Goal: Transaction & Acquisition: Book appointment/travel/reservation

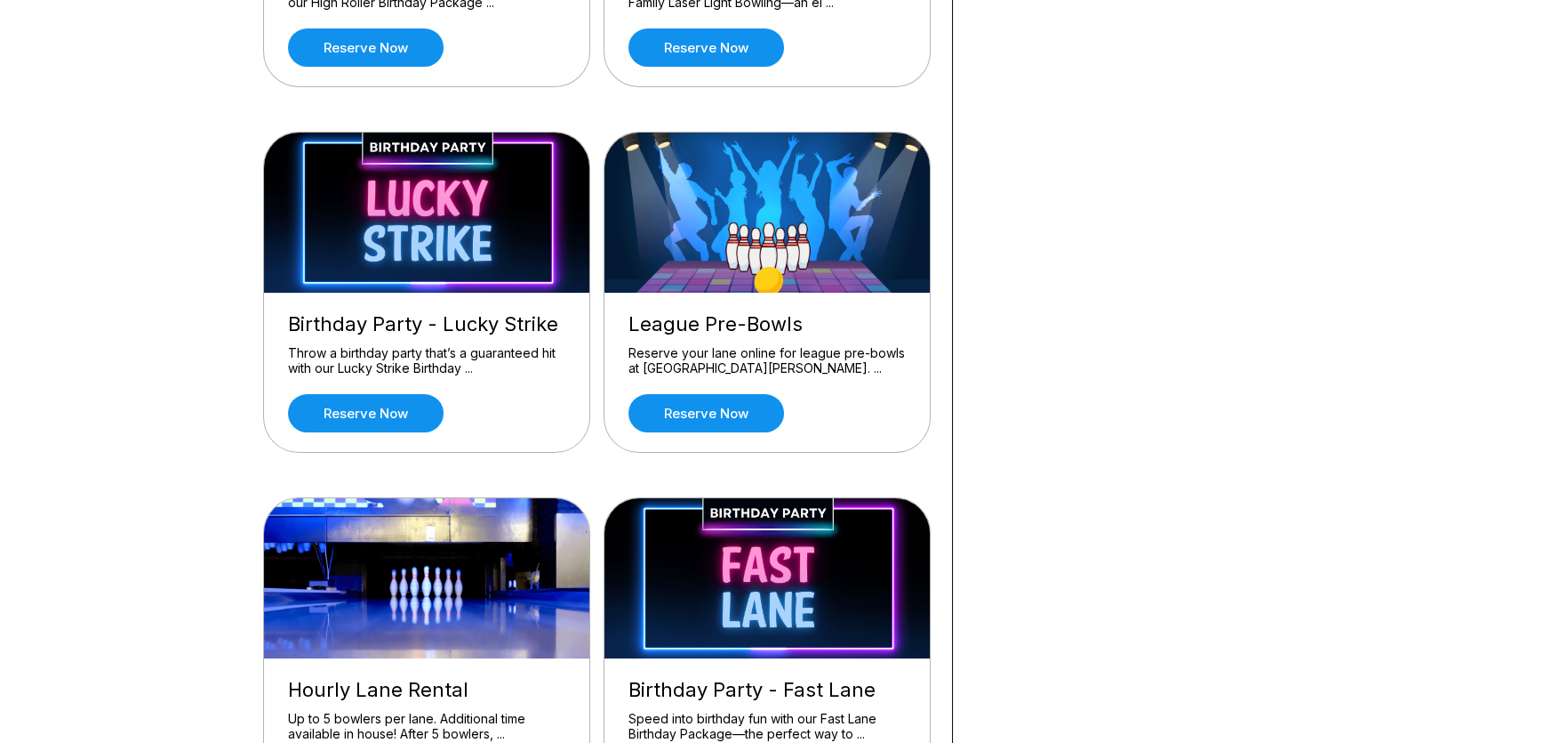
scroll to position [355, 0]
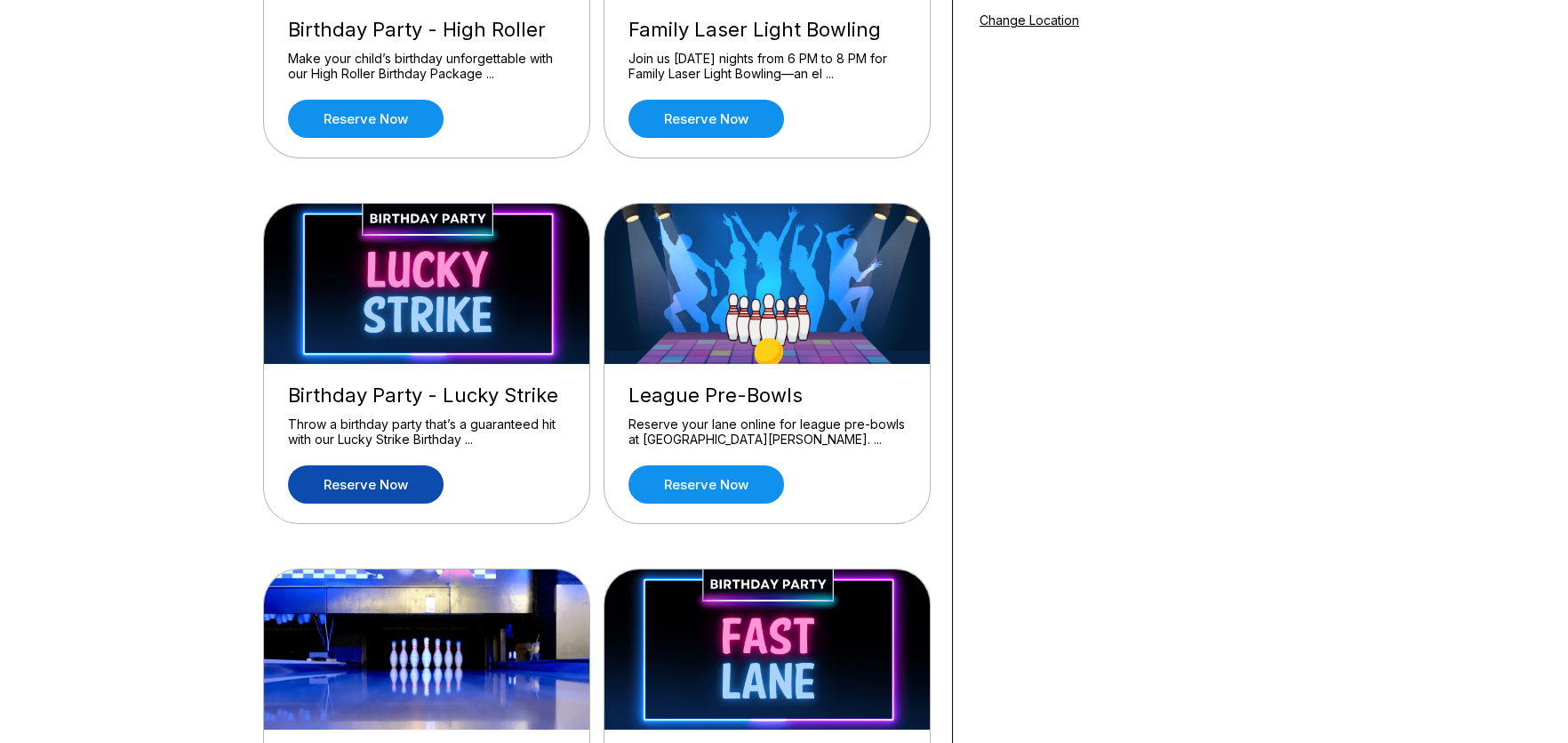
click at [420, 480] on link "Reserve now" at bounding box center [365, 484] width 156 height 38
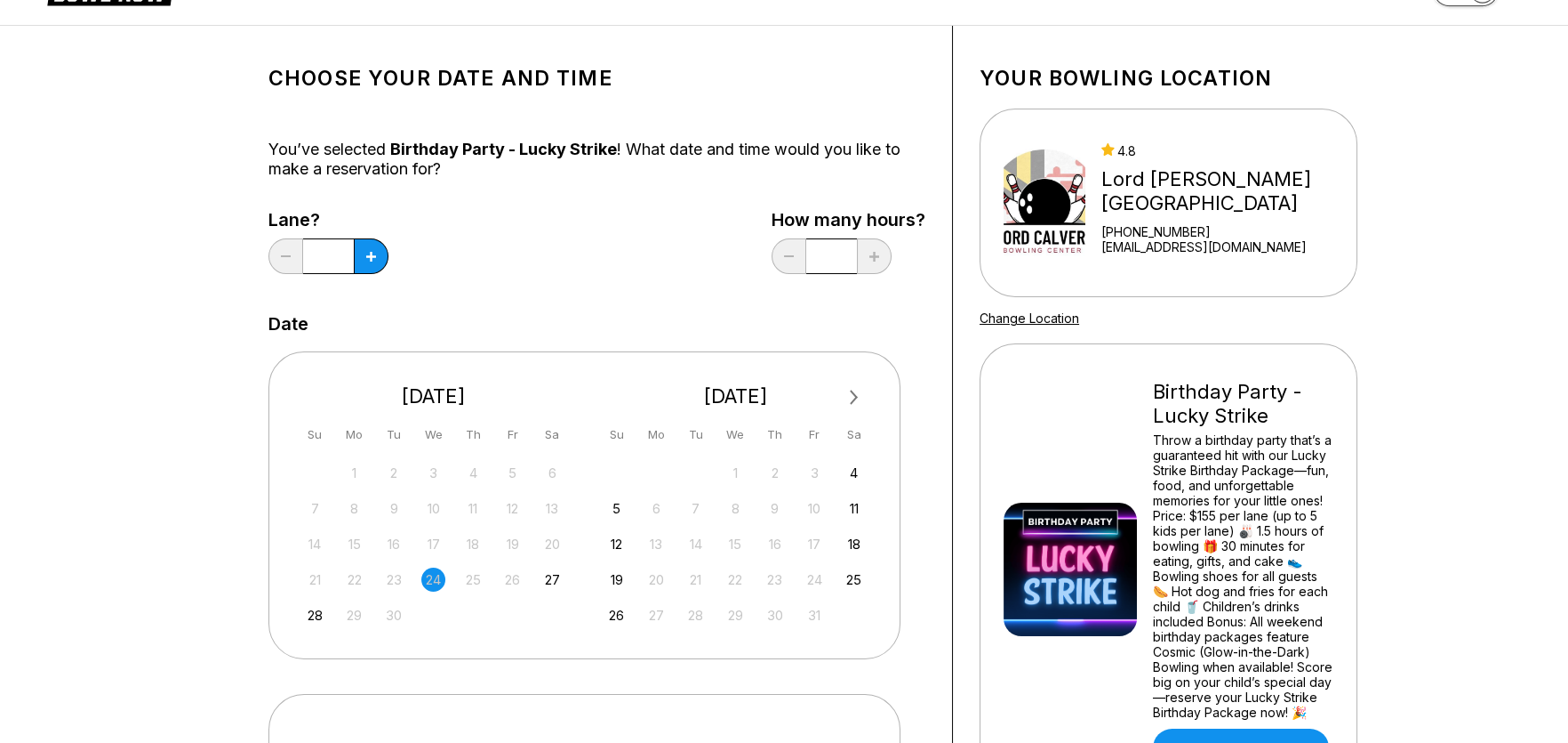
scroll to position [88, 0]
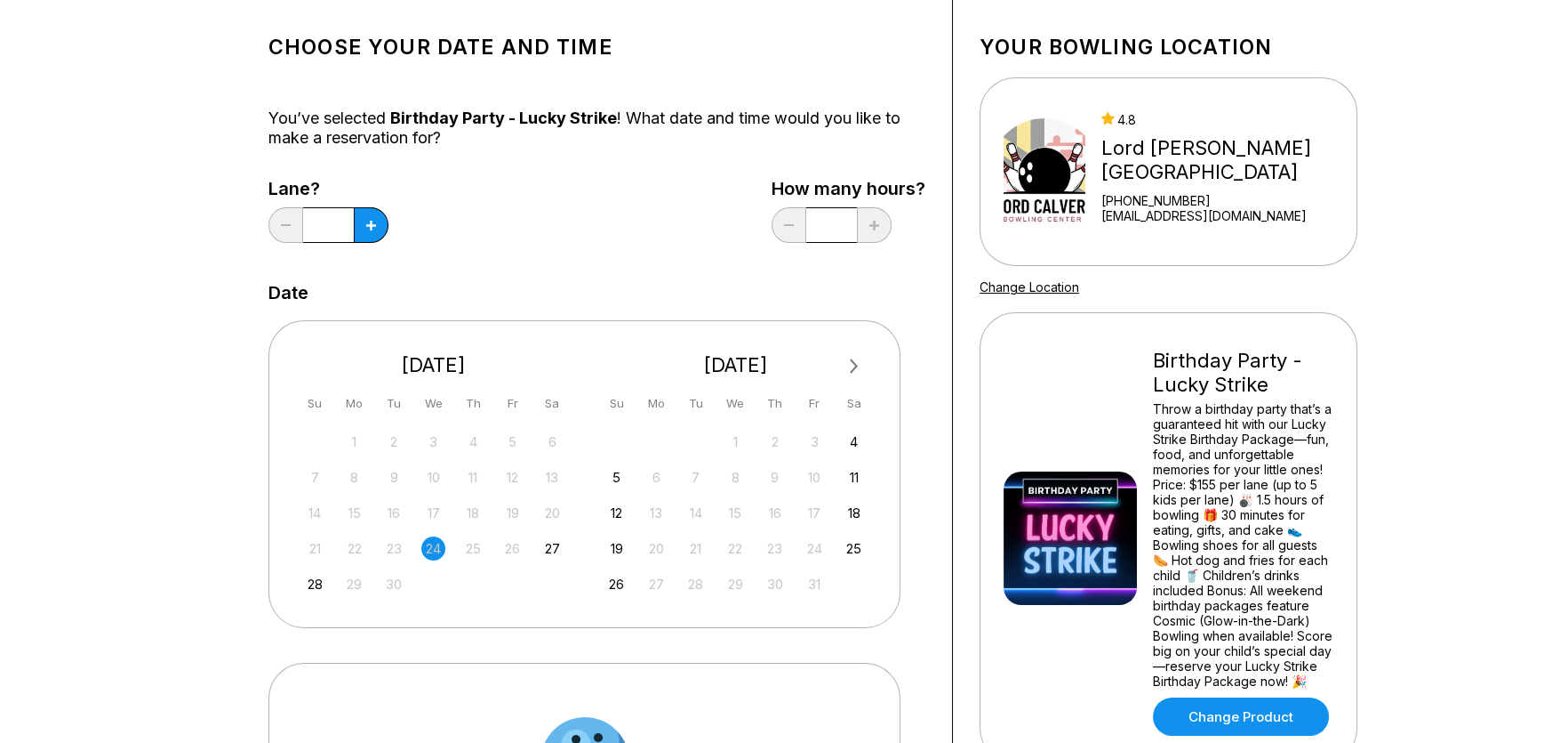
click at [853, 365] on span "Next Month" at bounding box center [853, 366] width 0 height 20
click at [854, 474] on div "13" at bounding box center [854, 477] width 24 height 24
click at [858, 435] on div "6" at bounding box center [854, 441] width 24 height 24
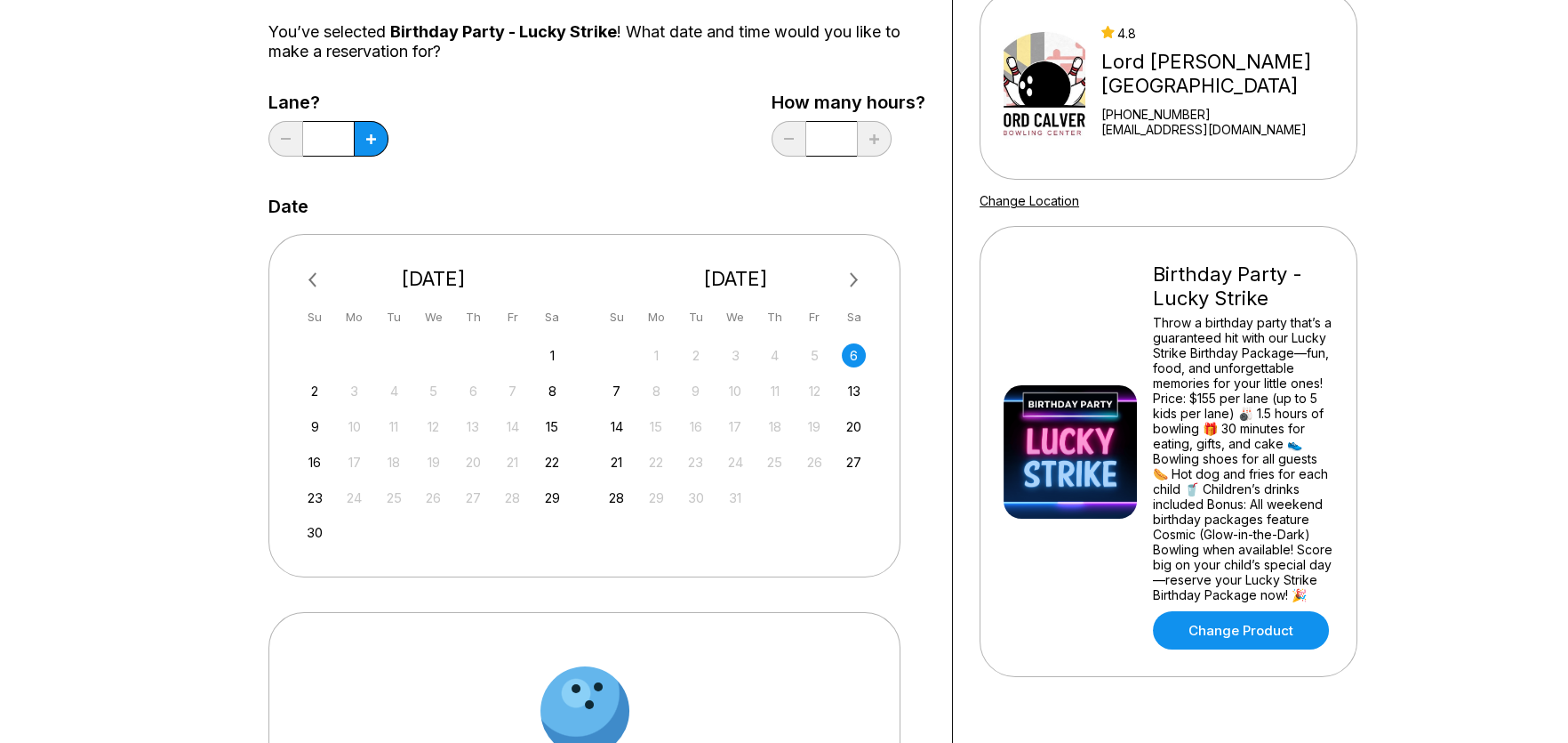
scroll to position [355, 0]
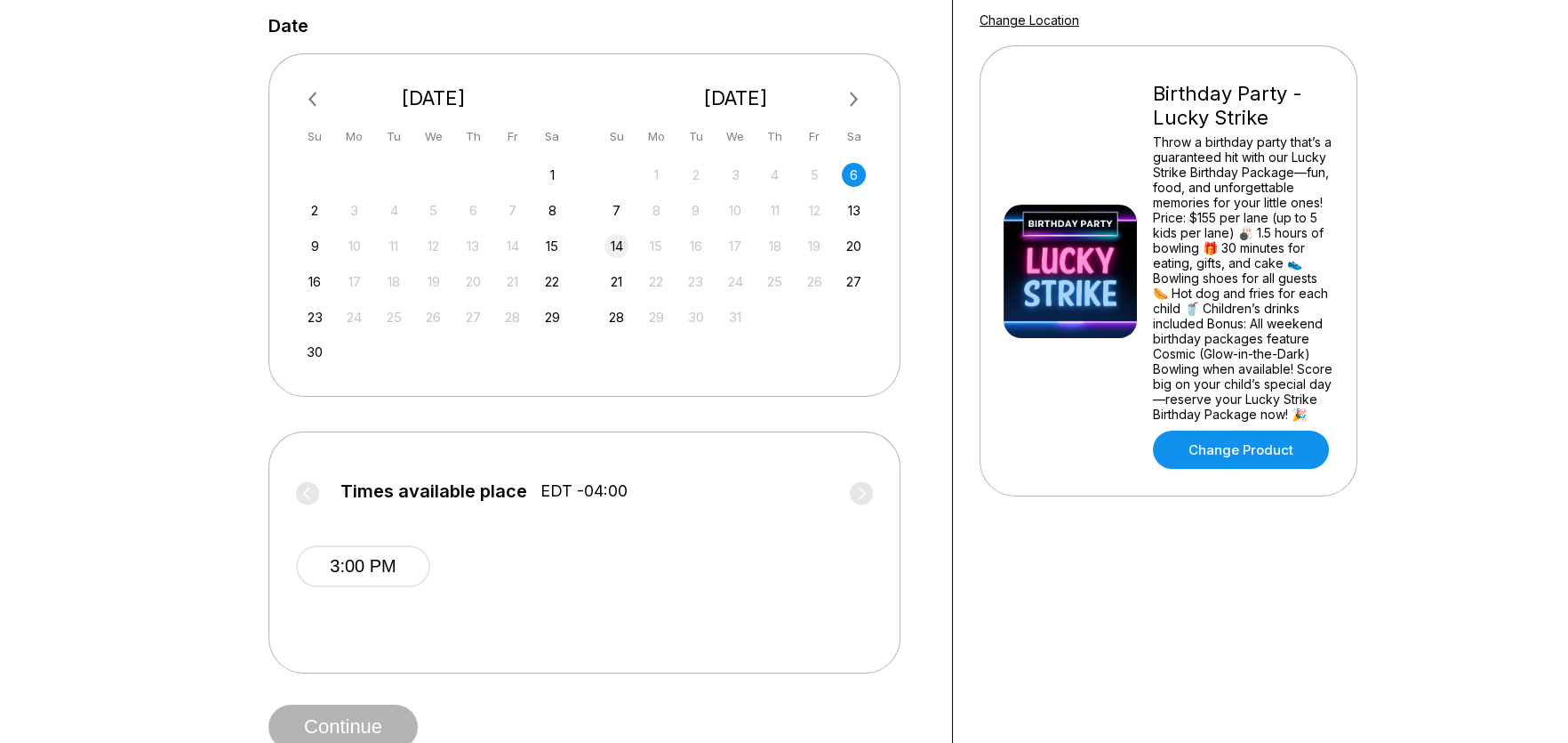
click at [616, 241] on div "14" at bounding box center [616, 246] width 24 height 24
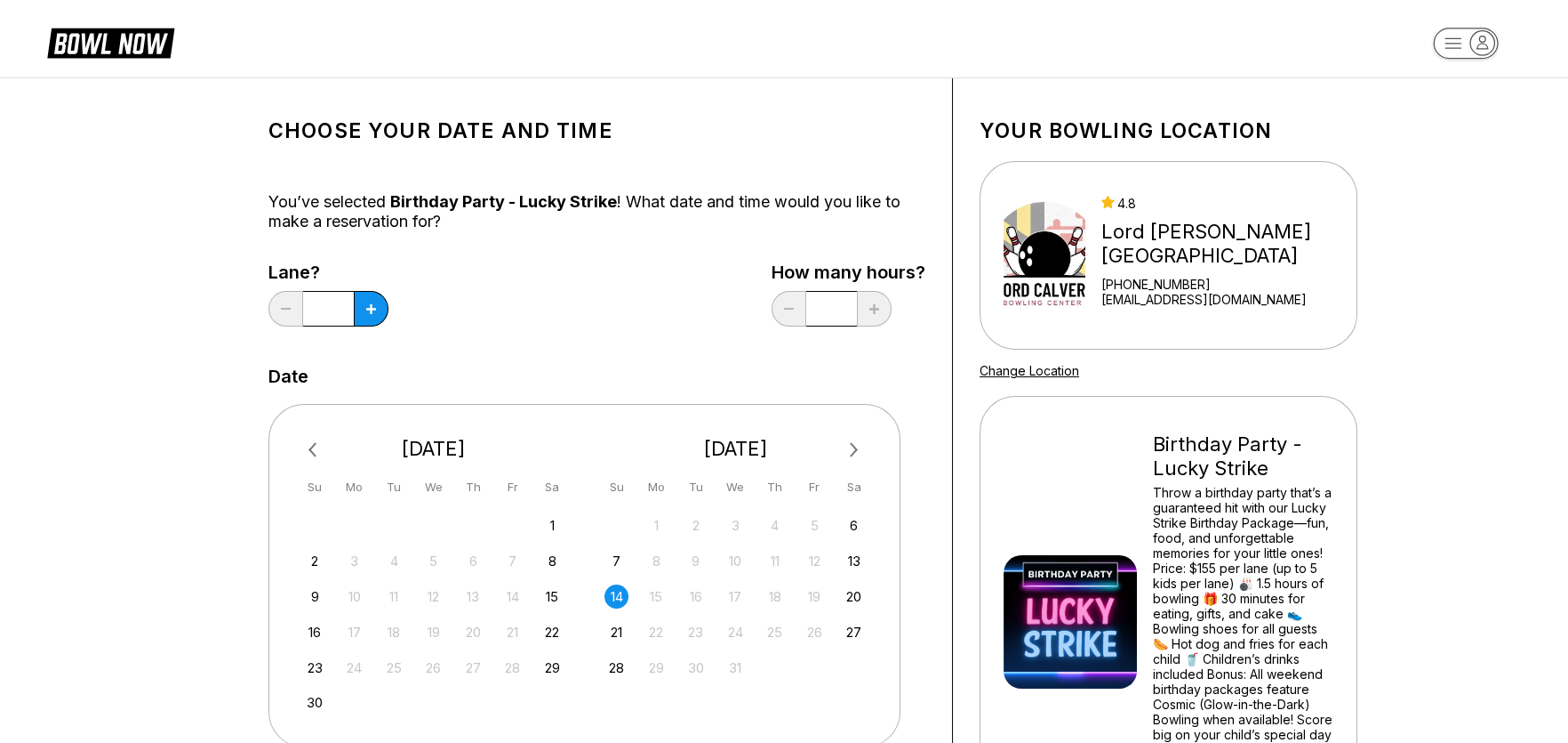
scroll to position [0, 0]
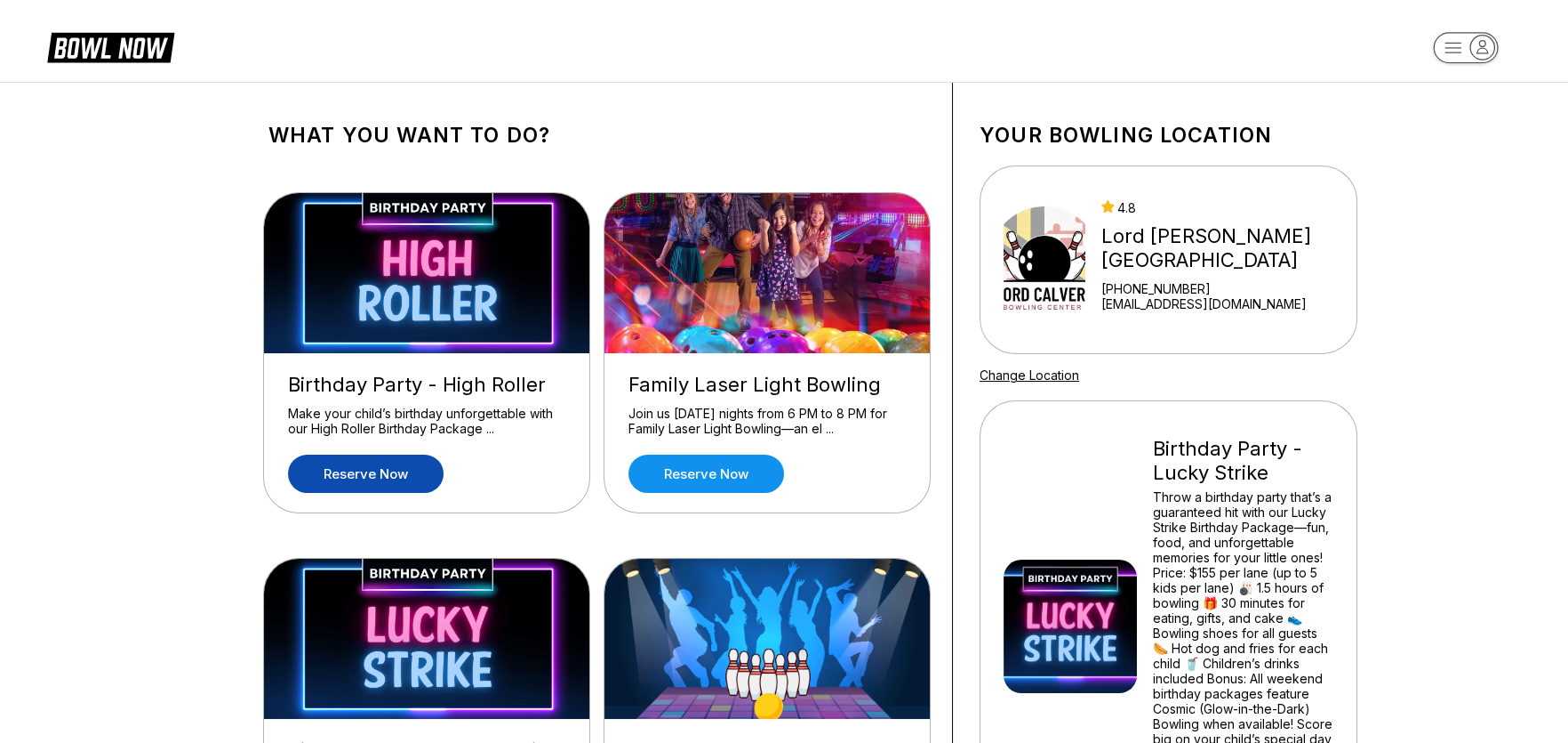
click at [394, 474] on link "Reserve now" at bounding box center [365, 474] width 156 height 38
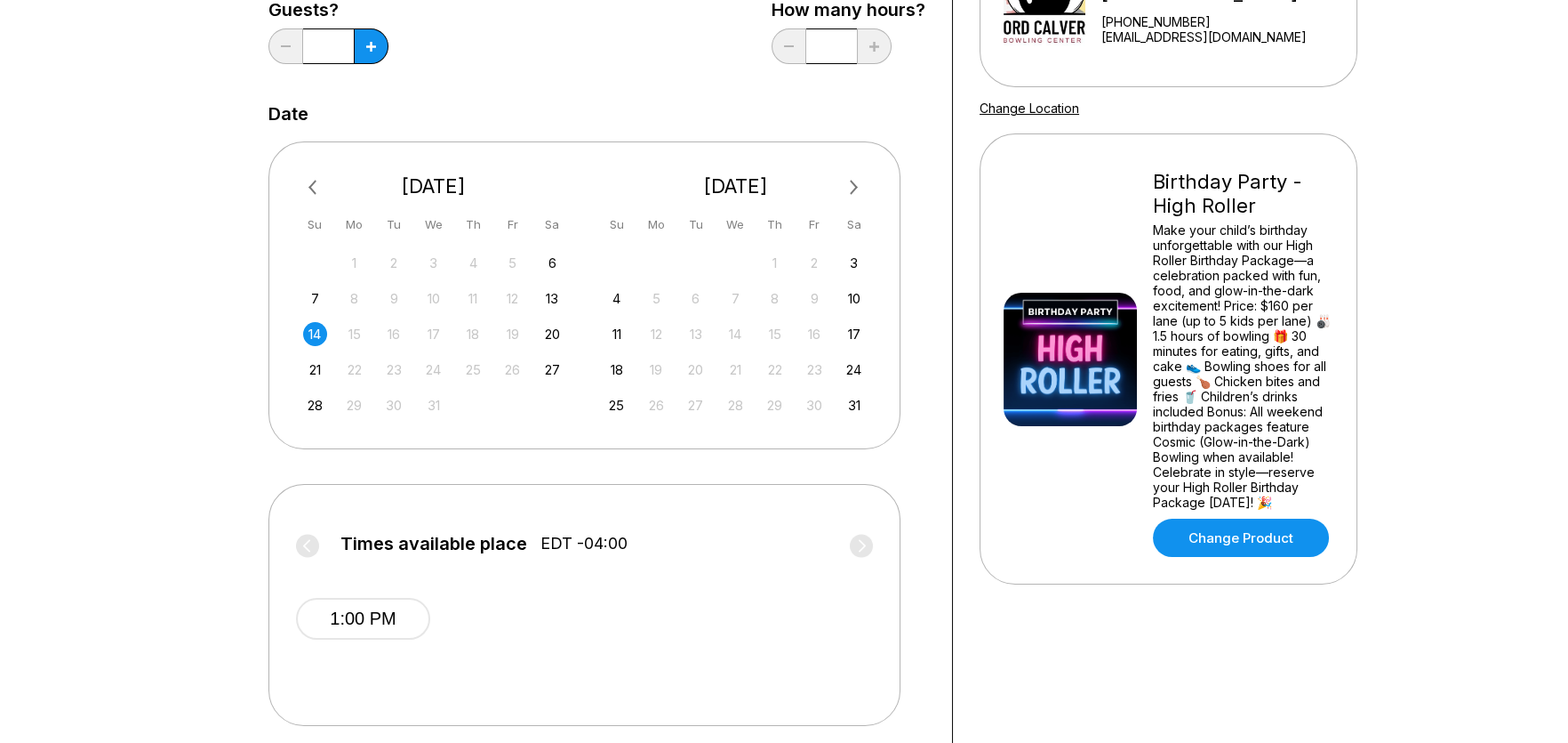
scroll to position [267, 0]
click at [549, 295] on div "13" at bounding box center [552, 298] width 24 height 24
click at [556, 335] on div "20" at bounding box center [552, 334] width 24 height 24
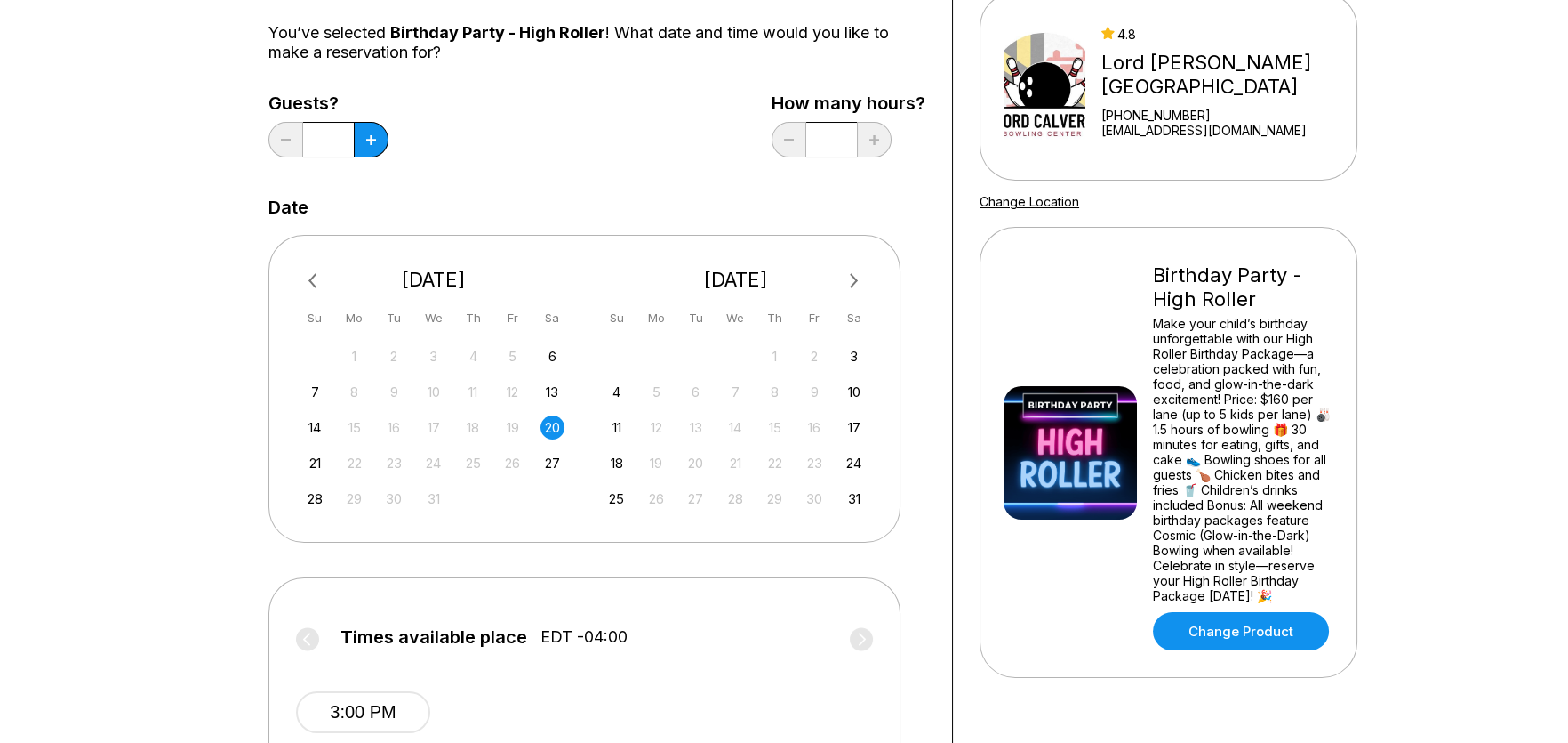
scroll to position [0, 0]
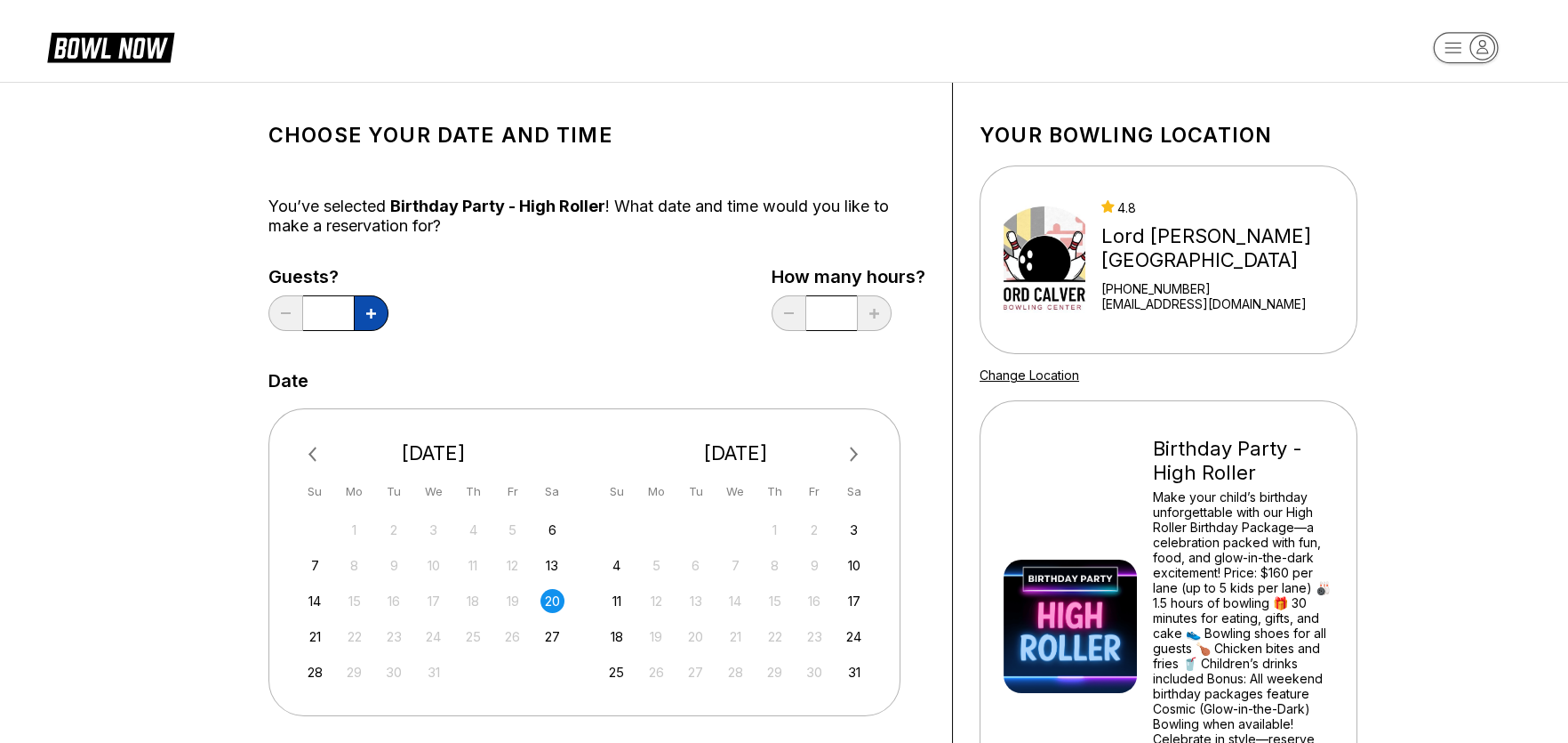
click at [364, 311] on button at bounding box center [371, 313] width 35 height 36
type input "*"
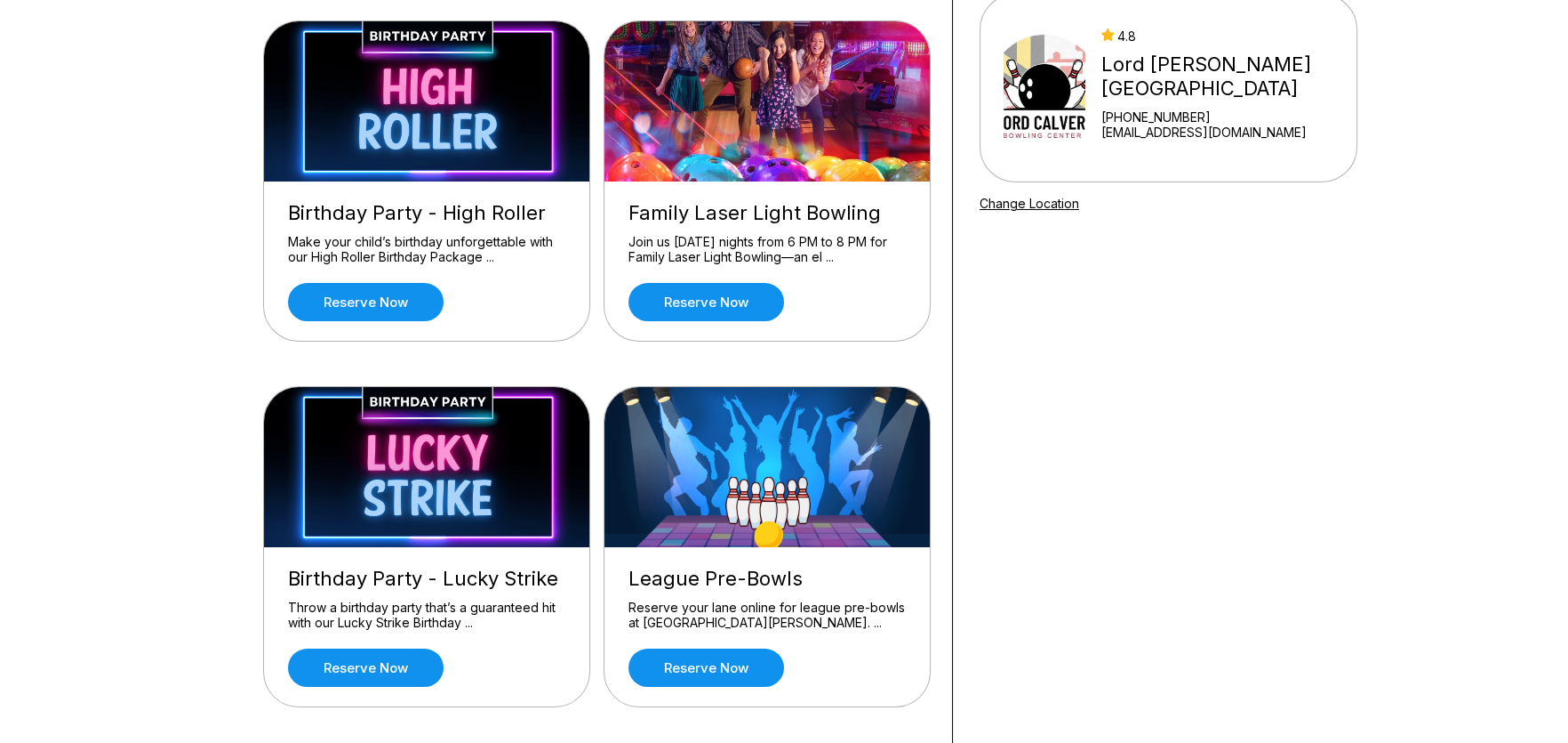
scroll to position [177, 0]
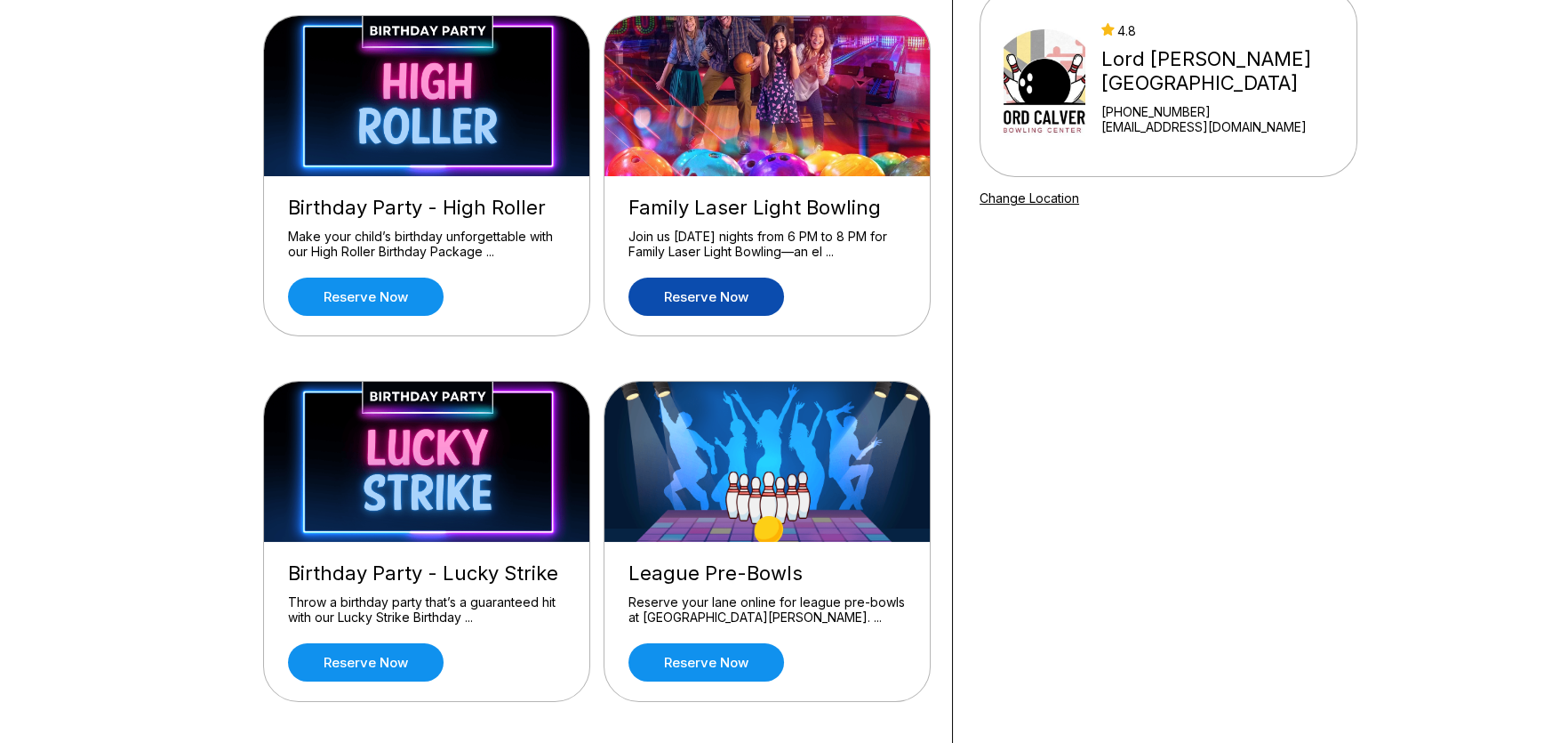
click at [764, 285] on link "Reserve now" at bounding box center [706, 296] width 156 height 38
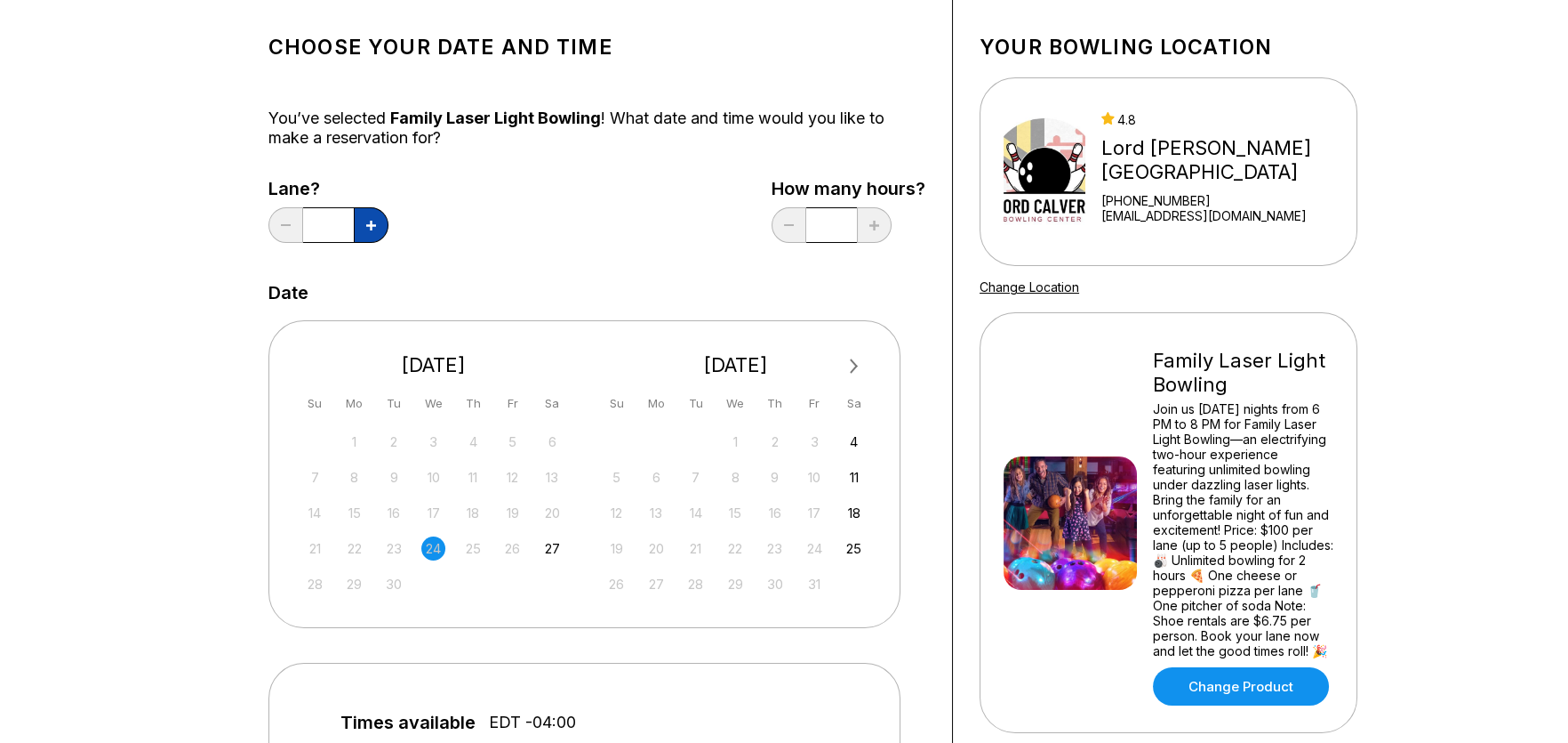
scroll to position [177, 0]
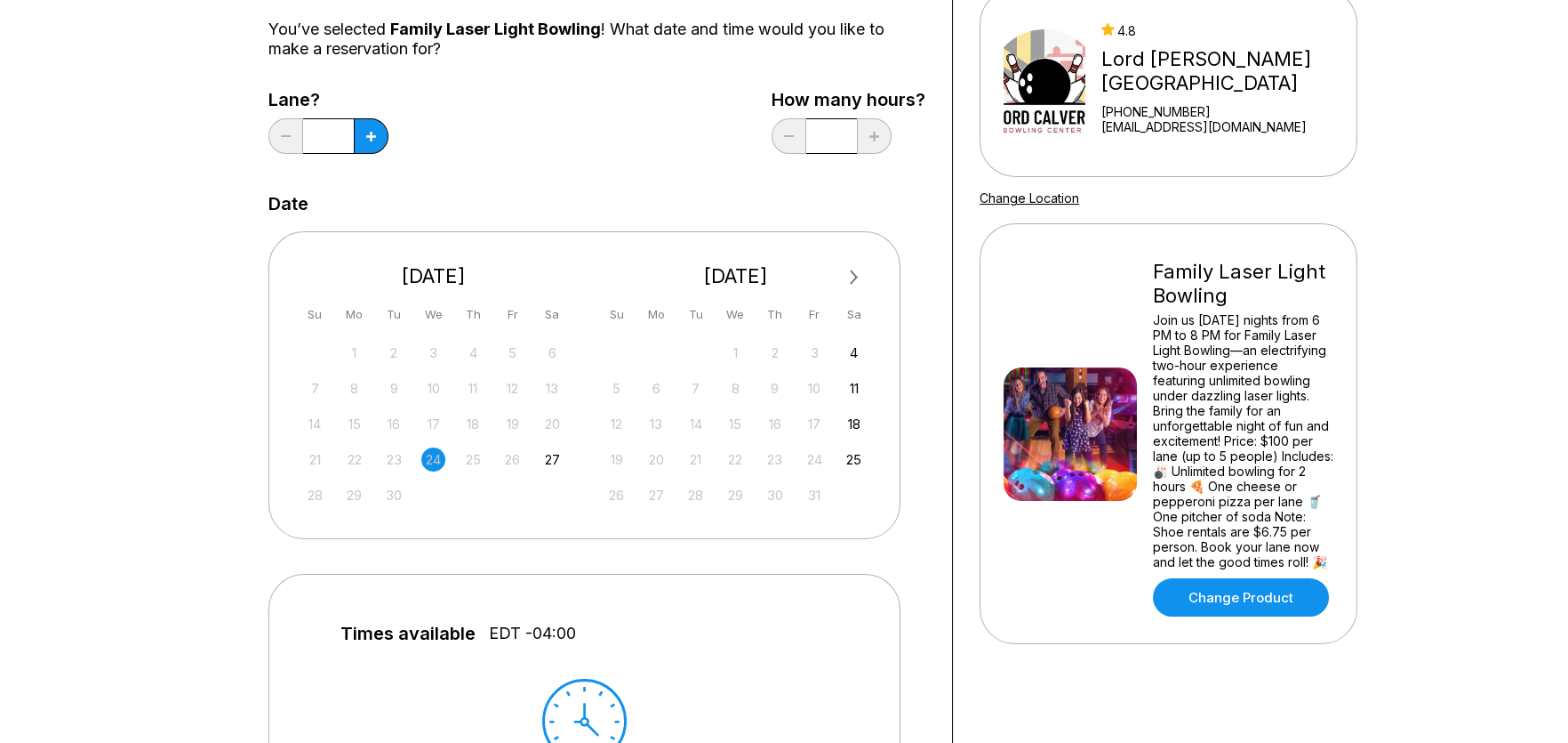
click at [856, 276] on button "Next Month" at bounding box center [854, 277] width 28 height 28
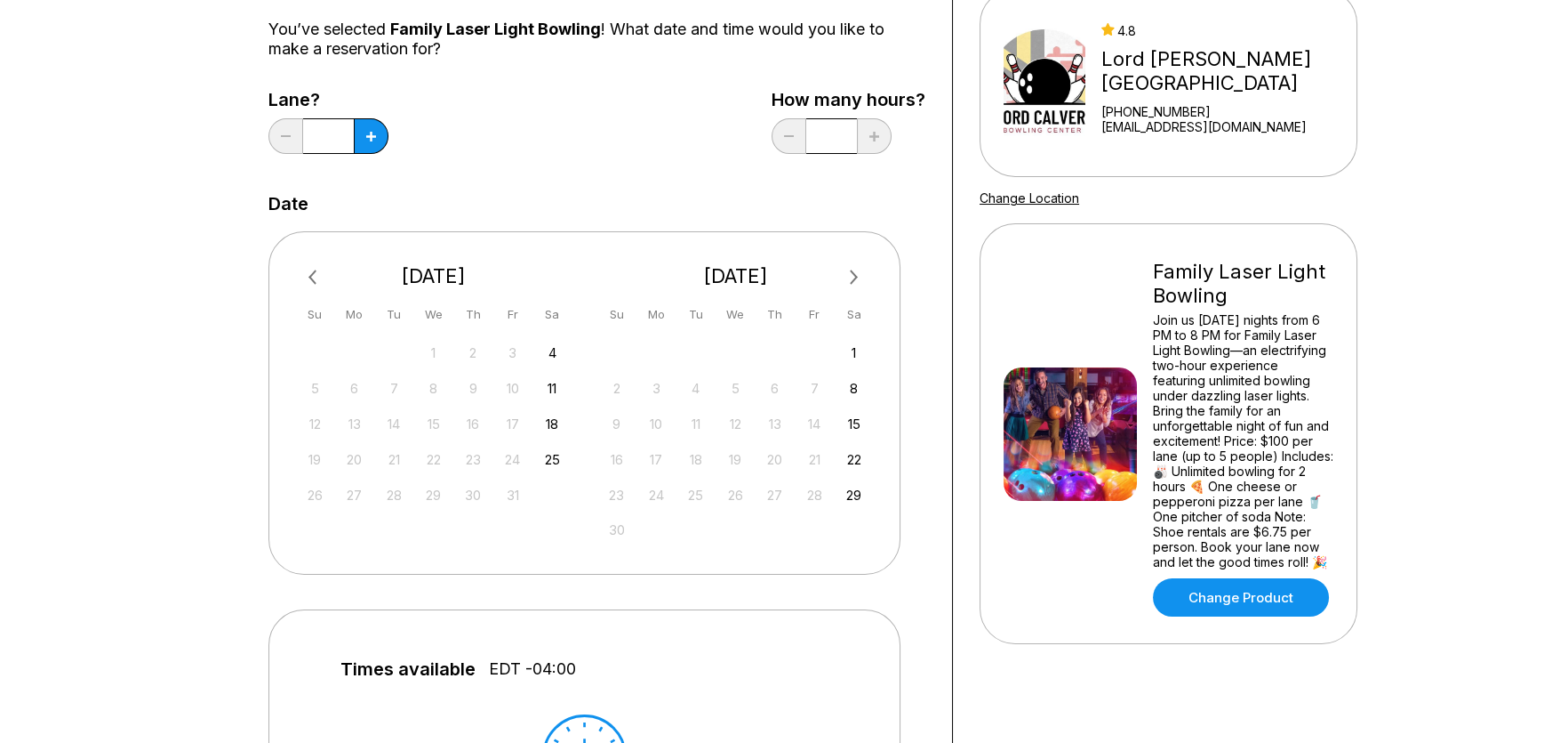
click at [856, 276] on button "Next Month" at bounding box center [854, 277] width 28 height 28
click at [558, 389] on div "13" at bounding box center [552, 388] width 24 height 24
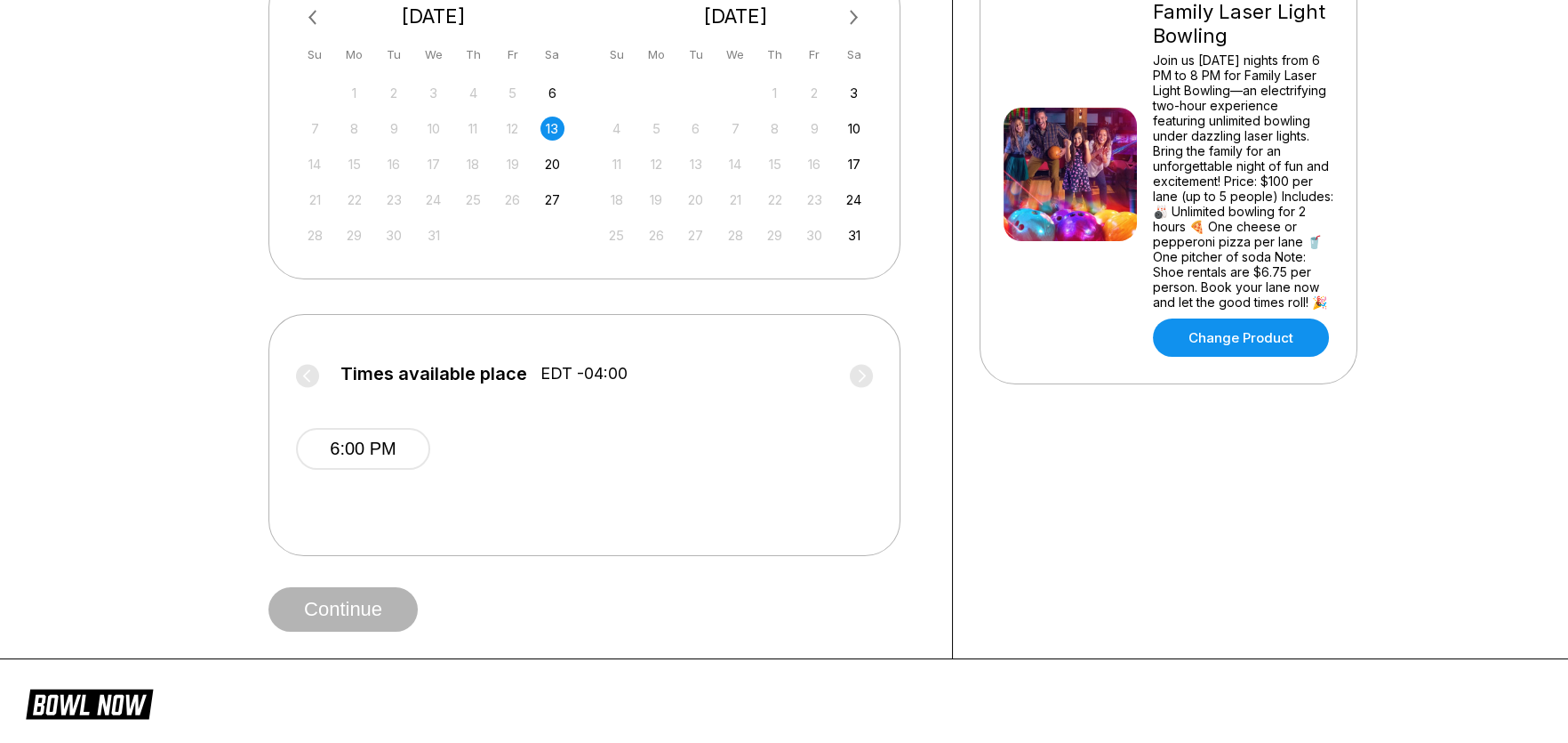
scroll to position [444, 0]
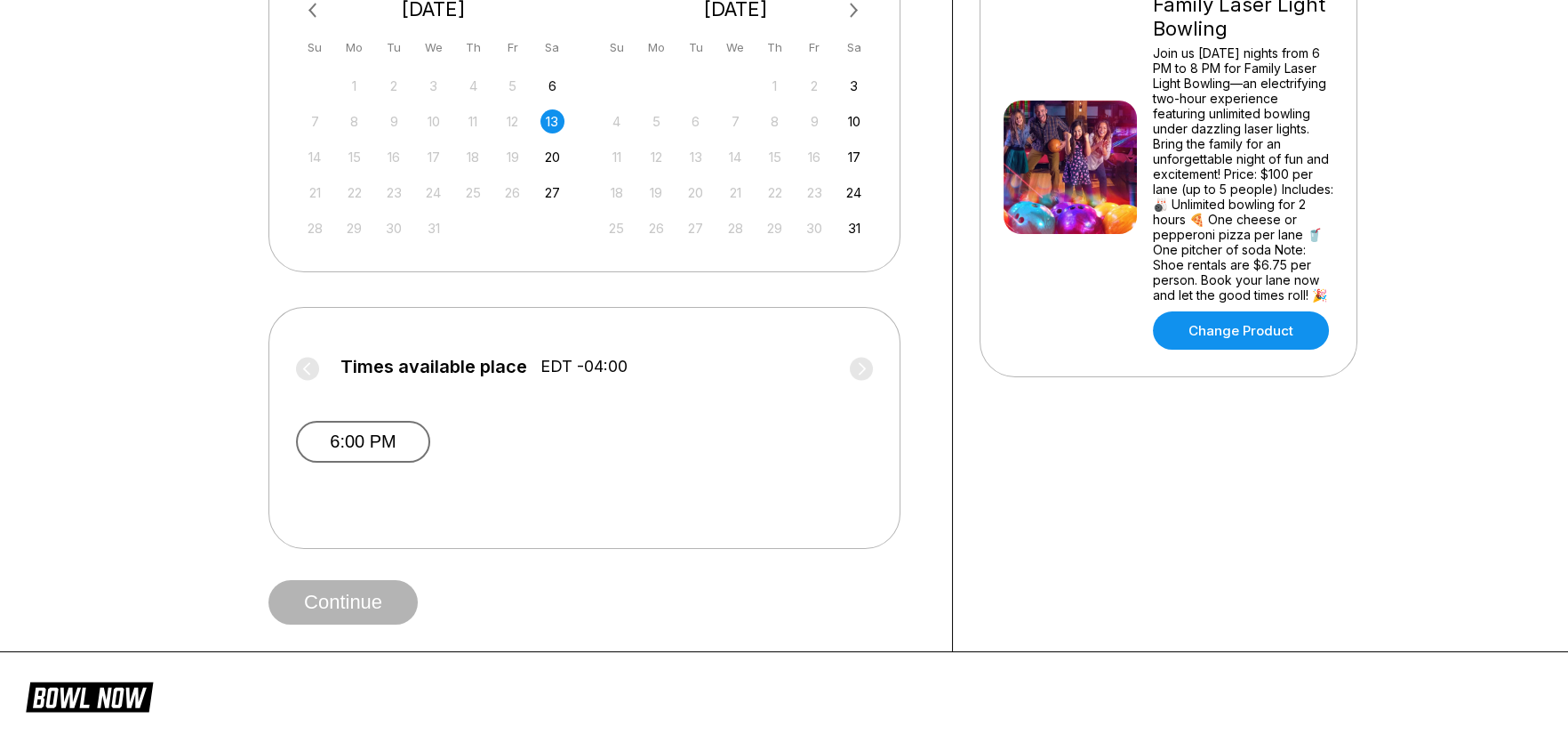
click at [383, 441] on button "6:00 PM" at bounding box center [363, 441] width 134 height 42
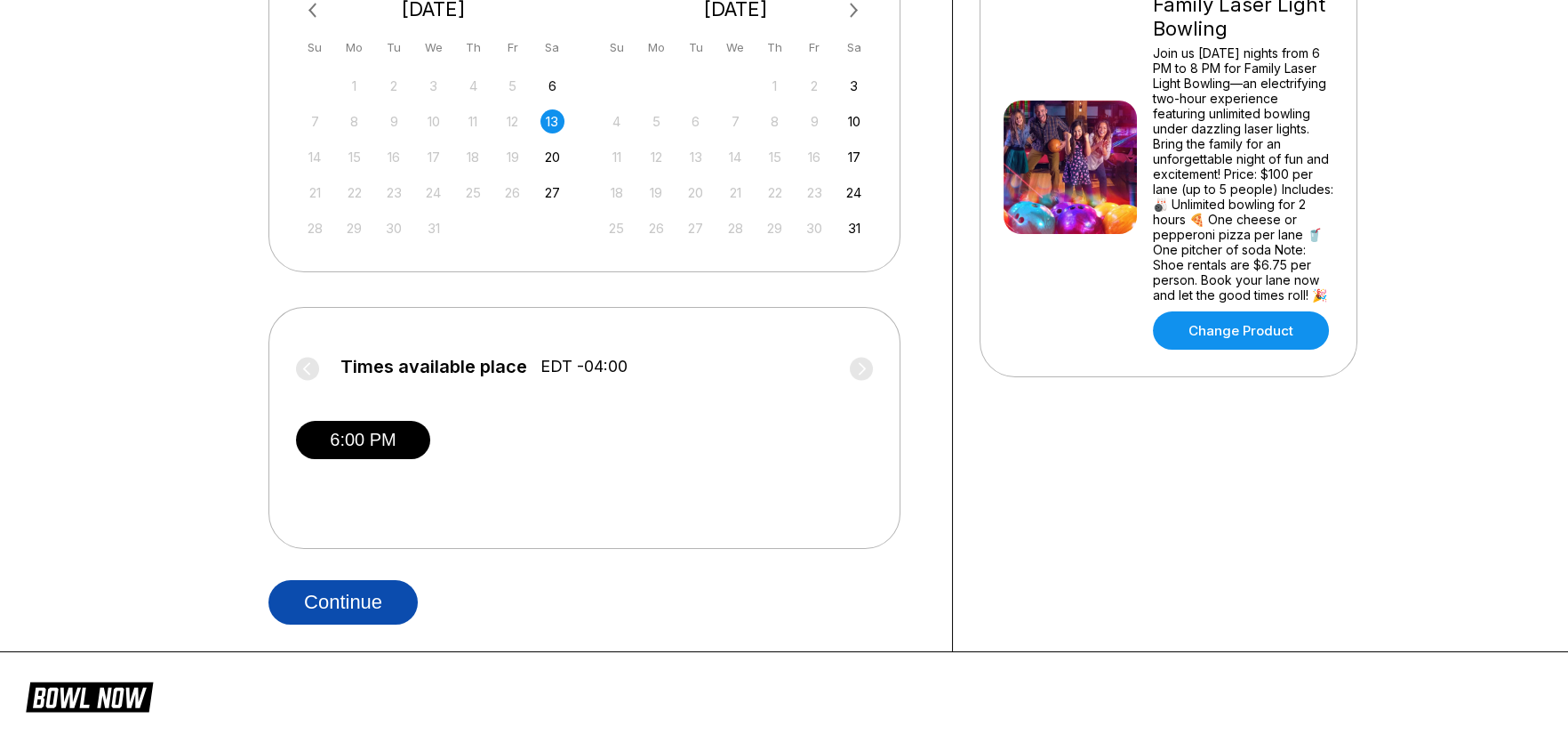
click at [380, 596] on button "Continue" at bounding box center [343, 602] width 149 height 45
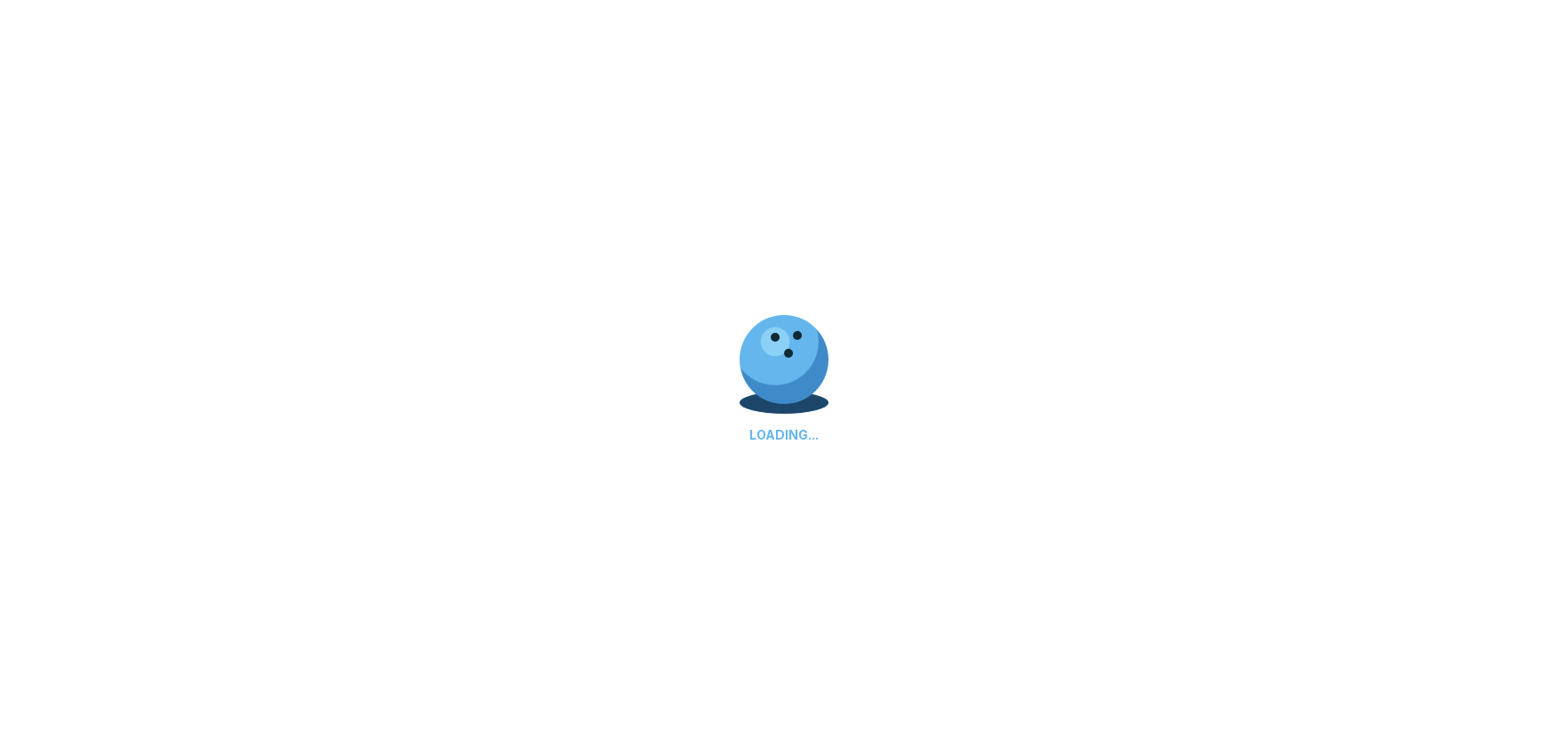
select select "**"
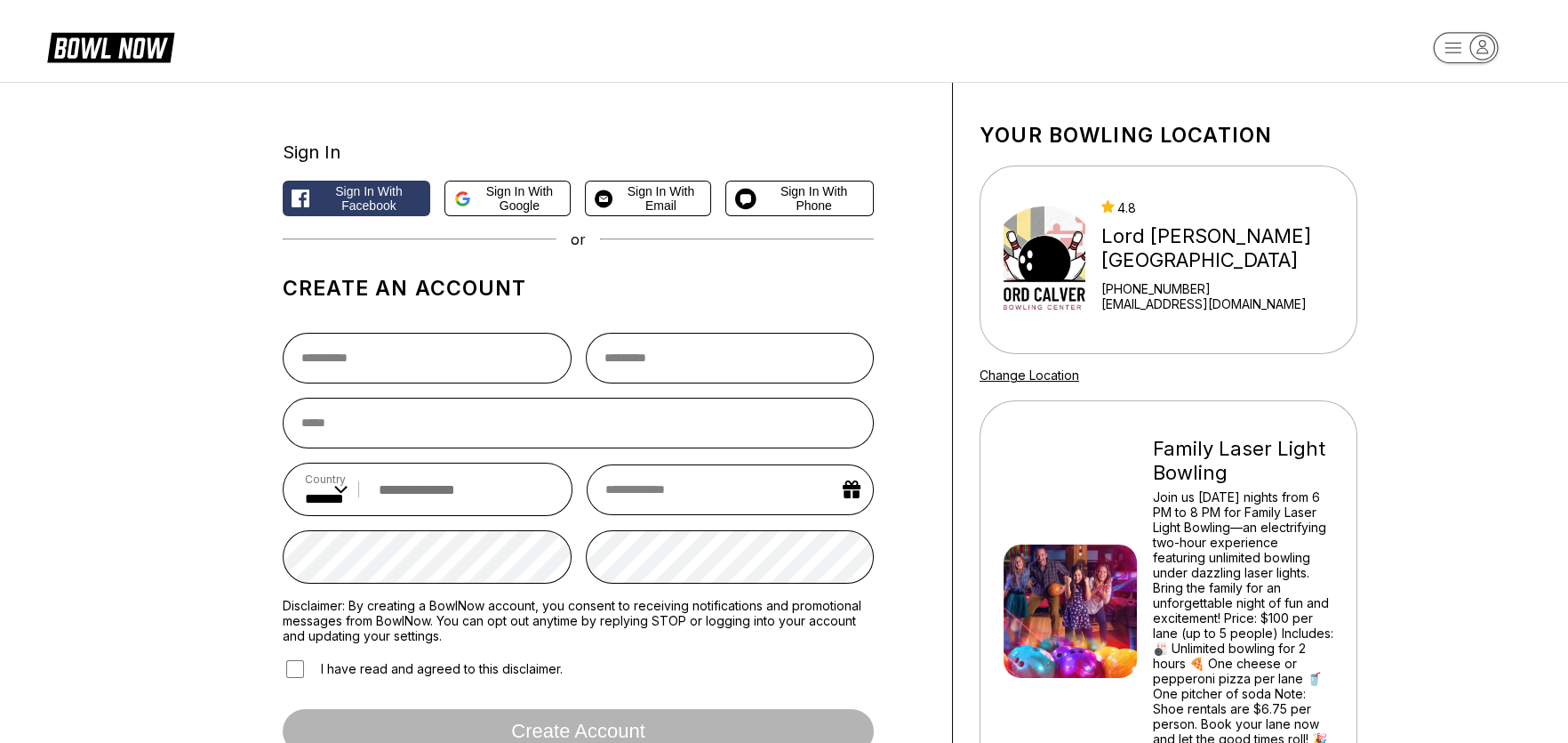
click at [1127, 302] on link "[EMAIL_ADDRESS][DOMAIN_NAME]" at bounding box center [1225, 304] width 248 height 15
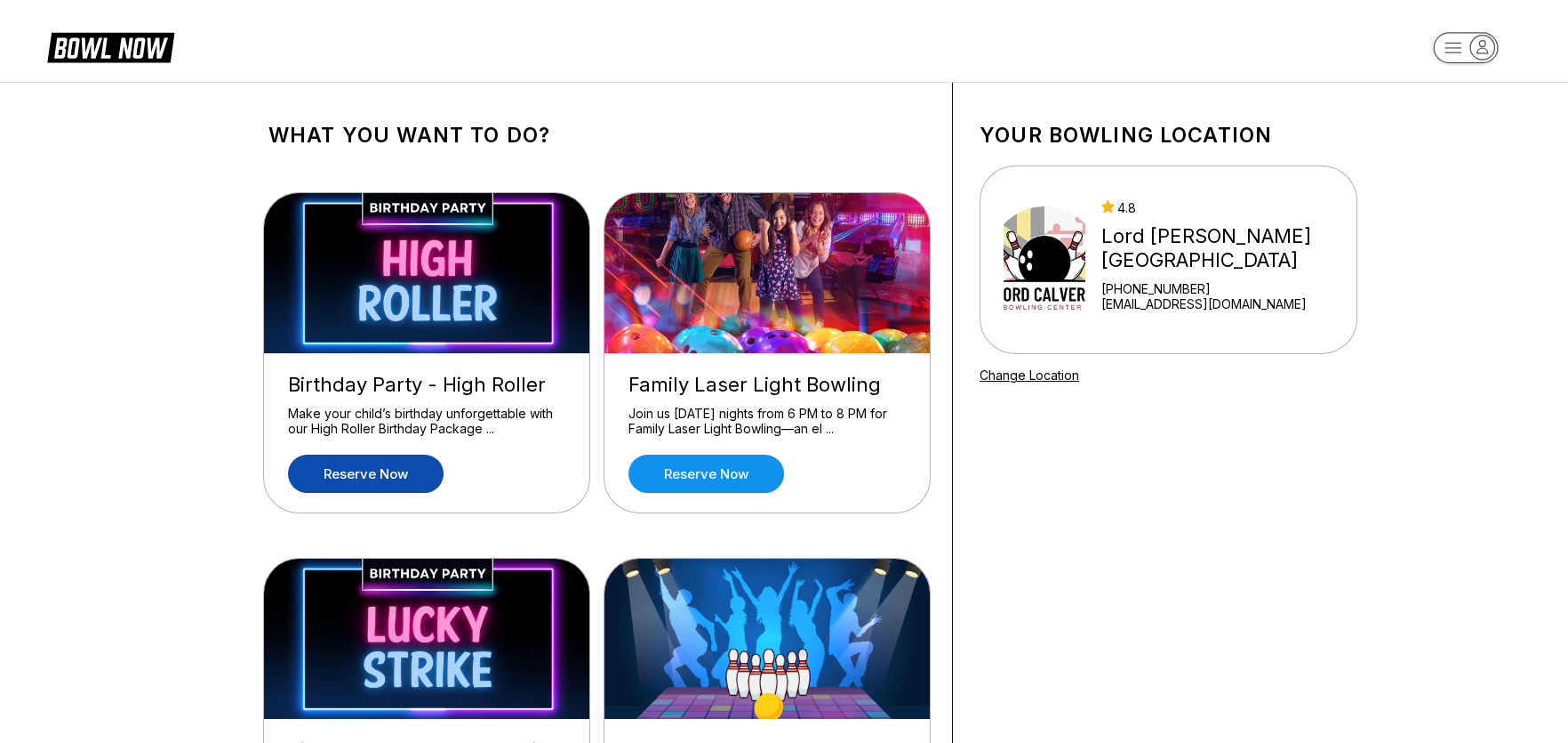
click at [394, 463] on link "Reserve now" at bounding box center [365, 474] width 156 height 38
click at [725, 475] on link "Reserve now" at bounding box center [706, 474] width 156 height 38
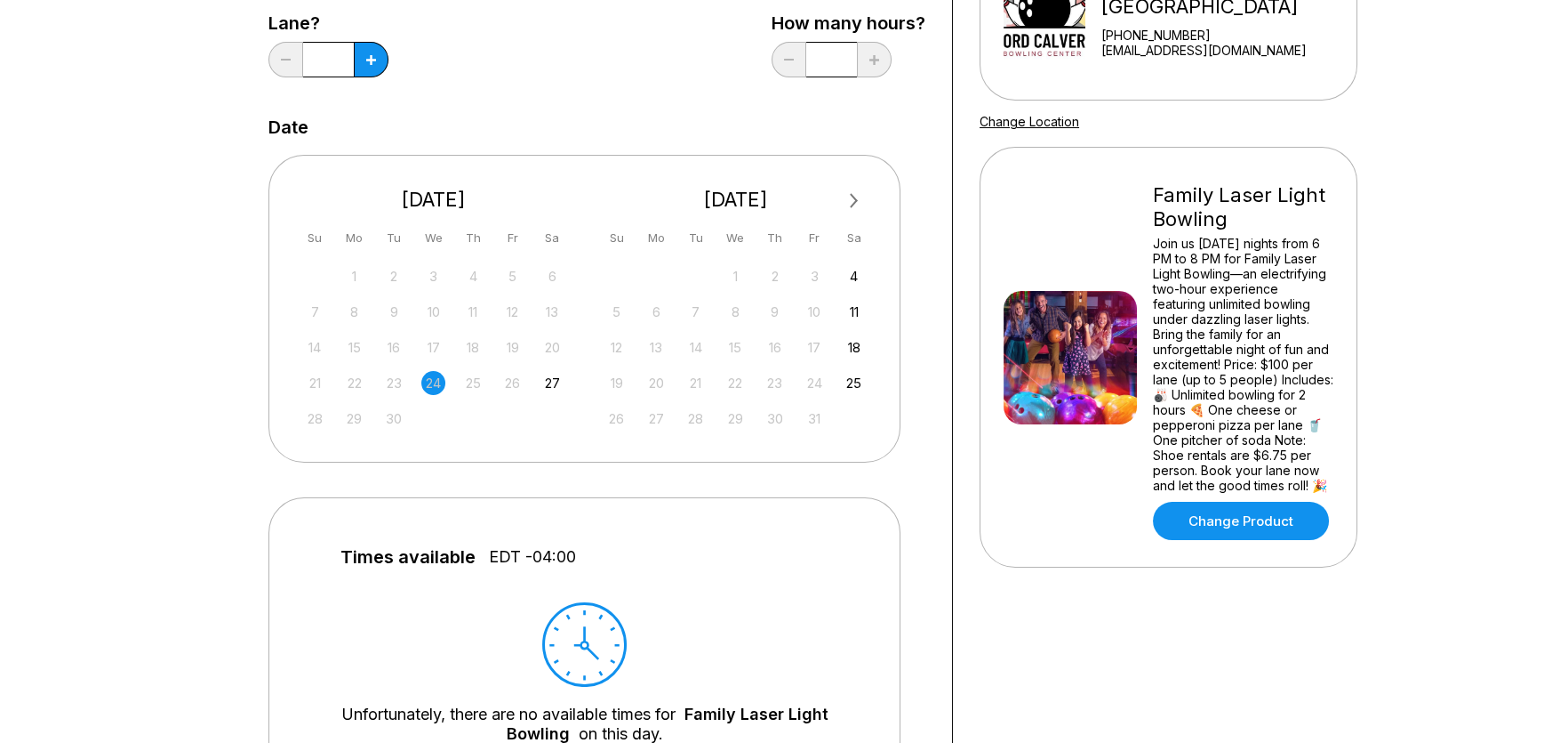
scroll to position [267, 0]
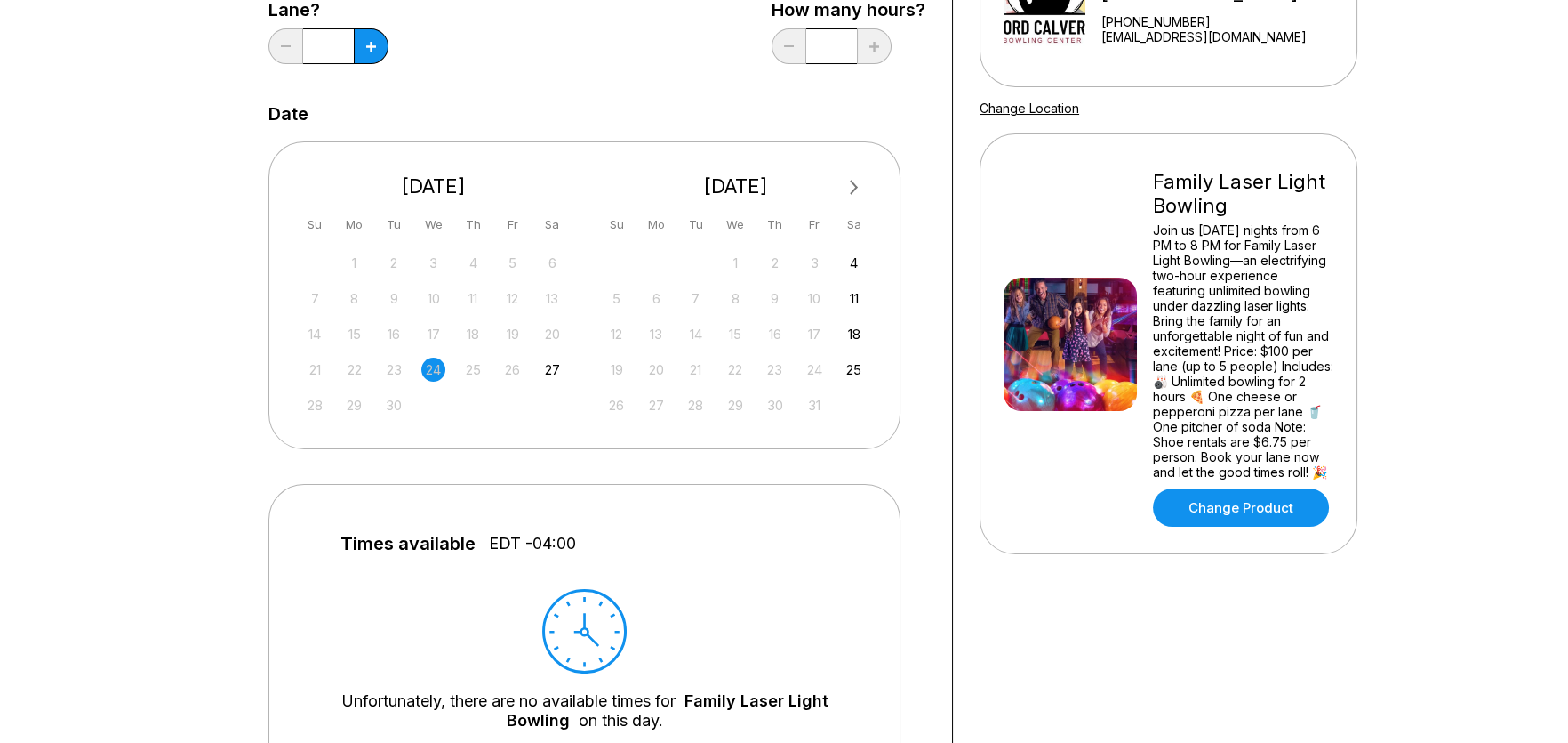
click at [857, 176] on button "Next Month" at bounding box center [854, 187] width 28 height 28
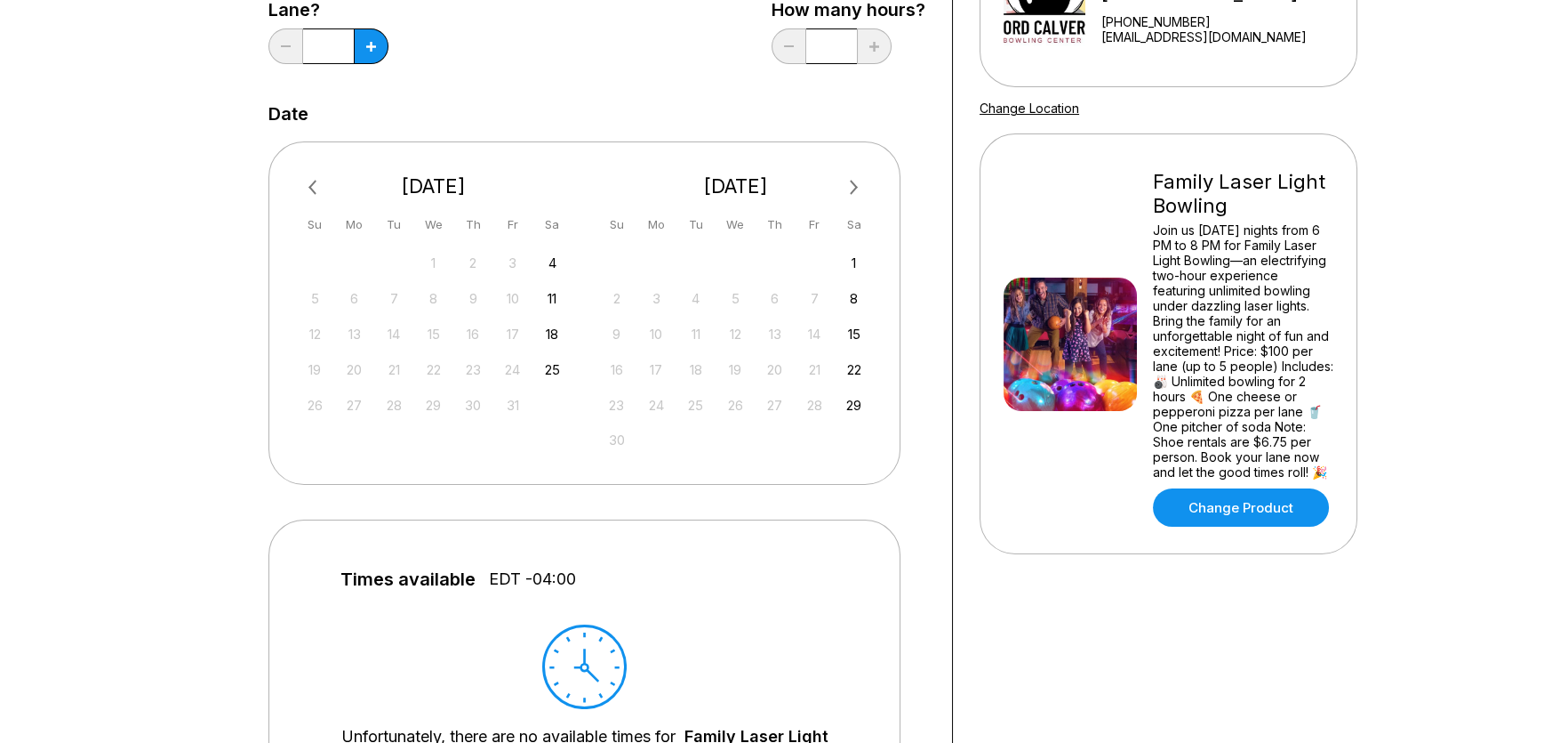
click at [853, 177] on button "Next Month" at bounding box center [854, 187] width 28 height 28
click at [853, 300] on div "13" at bounding box center [854, 298] width 24 height 24
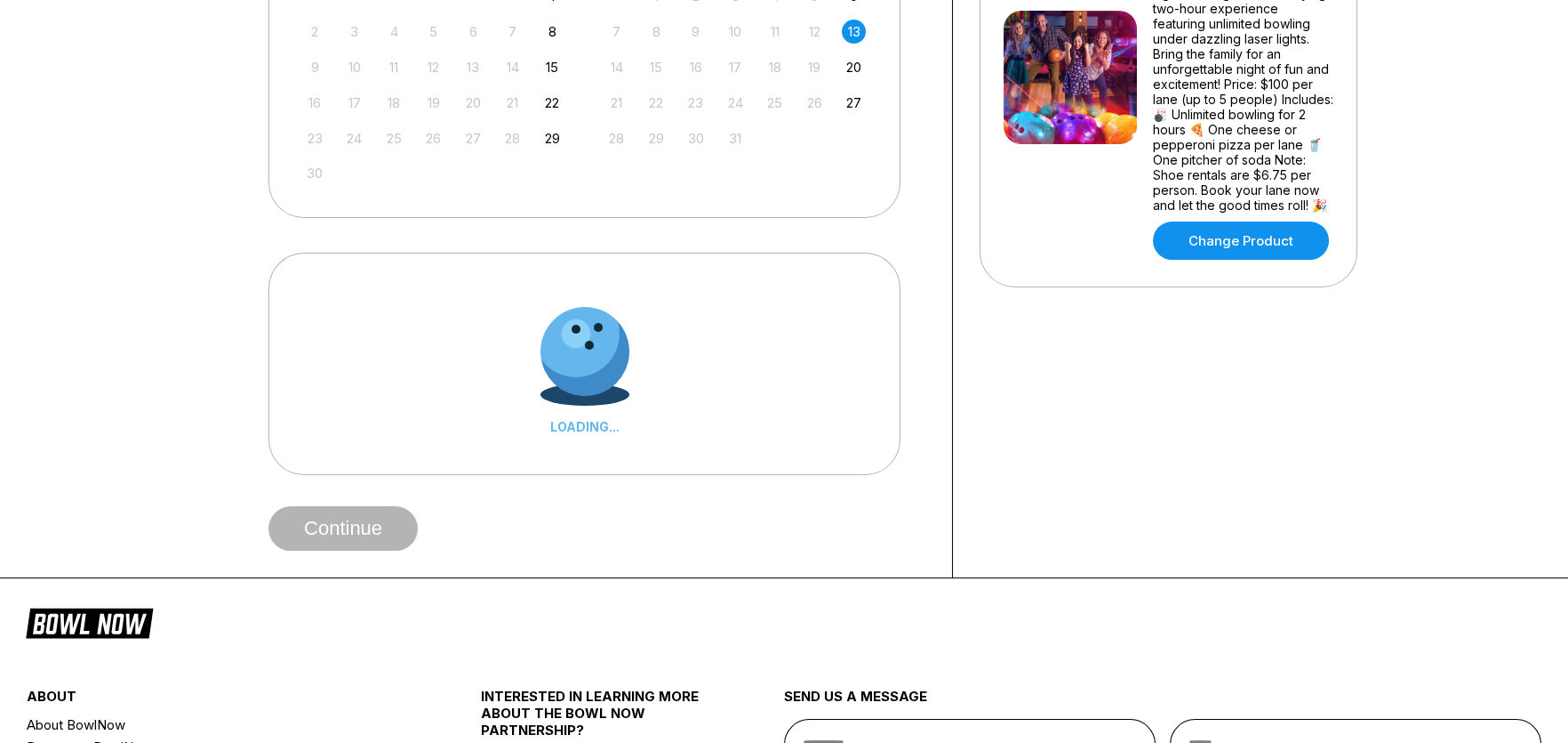
scroll to position [355, 0]
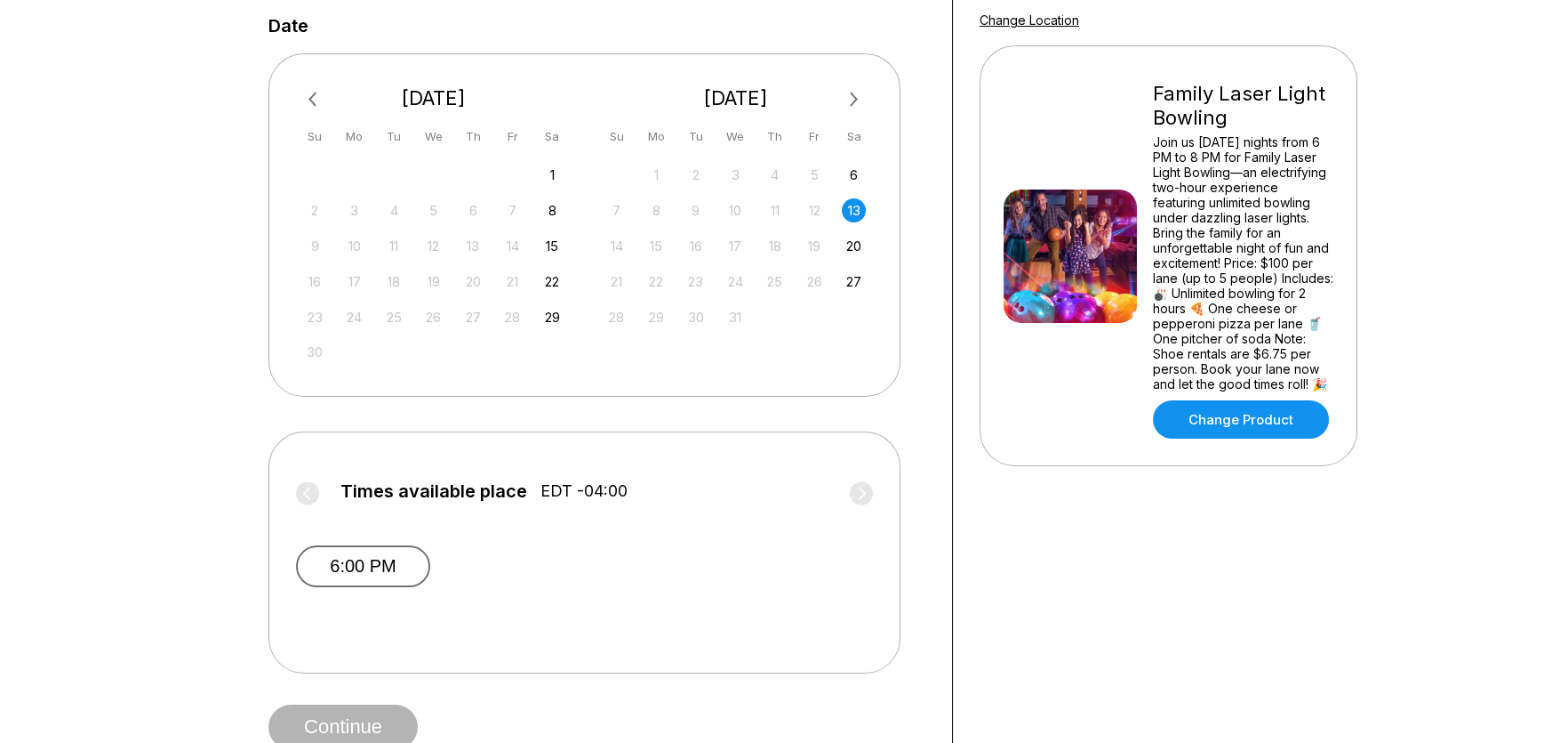
click at [399, 571] on button "6:00 PM" at bounding box center [363, 566] width 134 height 42
